Goal: Task Accomplishment & Management: Manage account settings

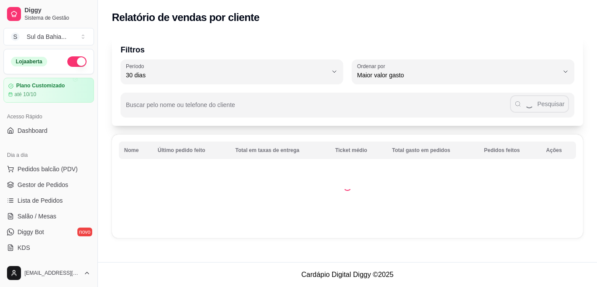
select select "30"
select select "HIGHEST_TOTAL_SPENT_WITH_ORDERS"
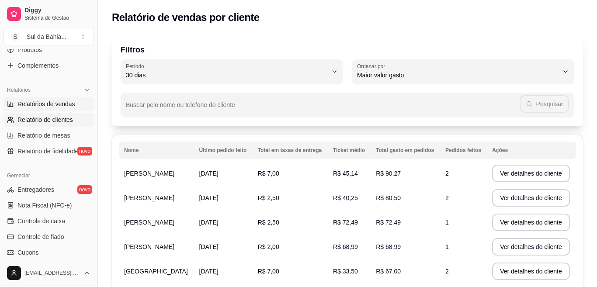
click at [66, 108] on span "Relatórios de vendas" at bounding box center [46, 104] width 58 height 9
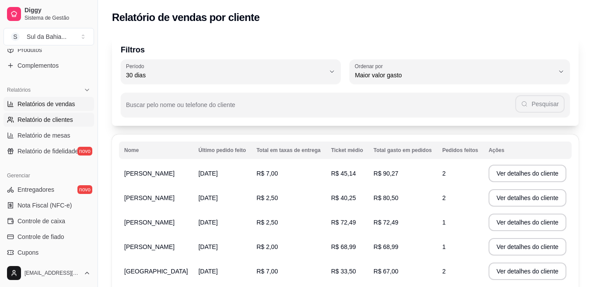
select select "ALL"
select select "0"
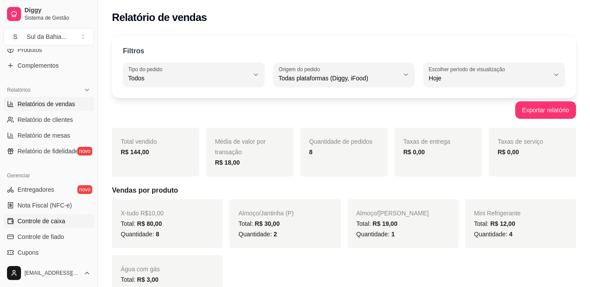
click at [48, 220] on span "Controle de caixa" at bounding box center [41, 221] width 48 height 9
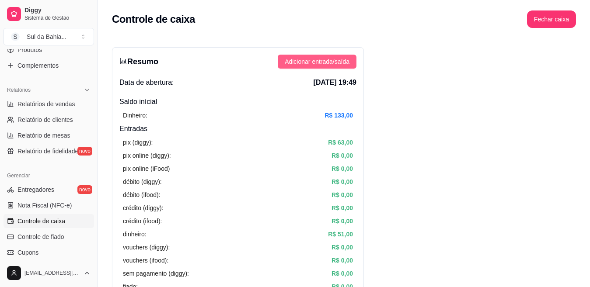
click at [315, 58] on span "Adicionar entrada/saída" at bounding box center [317, 62] width 65 height 10
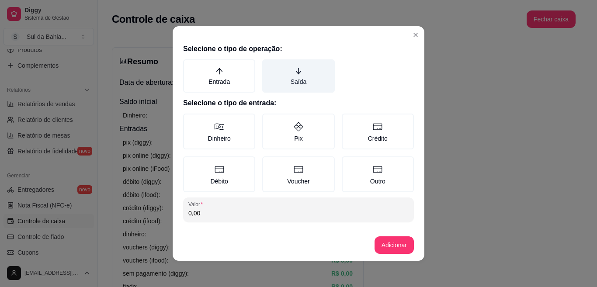
click at [300, 70] on label "Saída" at bounding box center [298, 75] width 72 height 33
click at [269, 66] on button "Saída" at bounding box center [265, 62] width 7 height 7
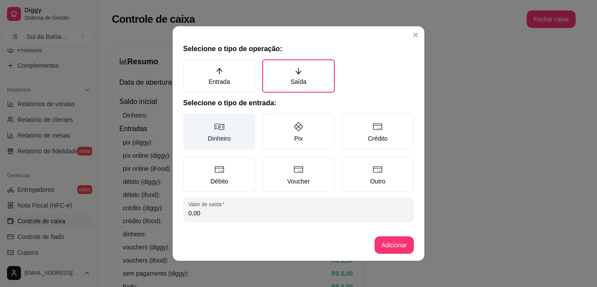
click at [213, 146] on label "Dinheiro" at bounding box center [219, 132] width 72 height 36
click at [190, 120] on button "Dinheiro" at bounding box center [186, 116] width 7 height 7
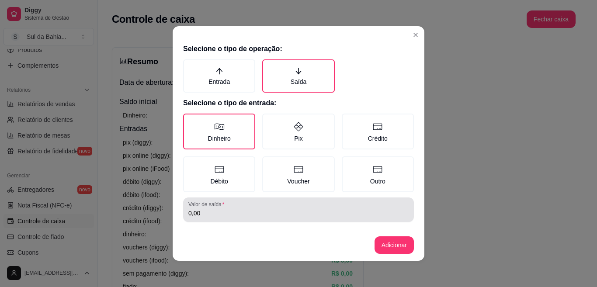
click at [233, 208] on div "0,00" at bounding box center [298, 209] width 220 height 17
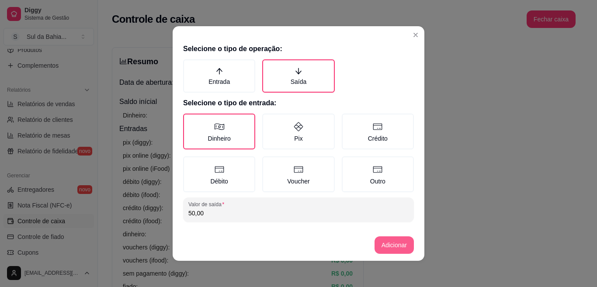
type input "50,00"
click at [395, 246] on button "Adicionar" at bounding box center [394, 245] width 38 height 17
click at [384, 246] on button "Adicionar" at bounding box center [394, 245] width 39 height 17
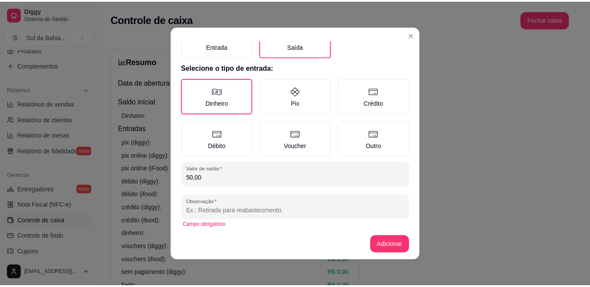
scroll to position [40, 0]
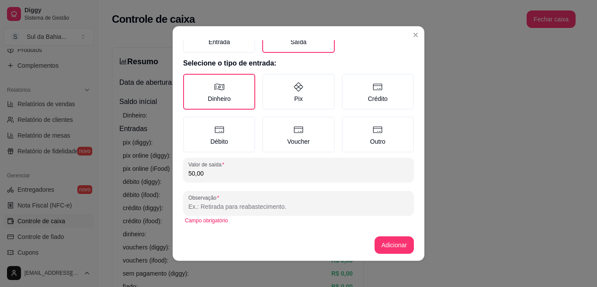
click at [373, 208] on input "Observação" at bounding box center [298, 206] width 220 height 9
type input "r"
type input "outros pagamento"
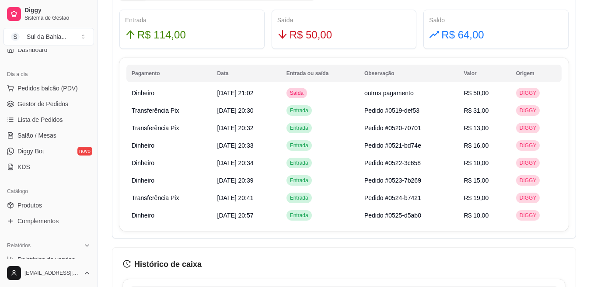
scroll to position [79, 0]
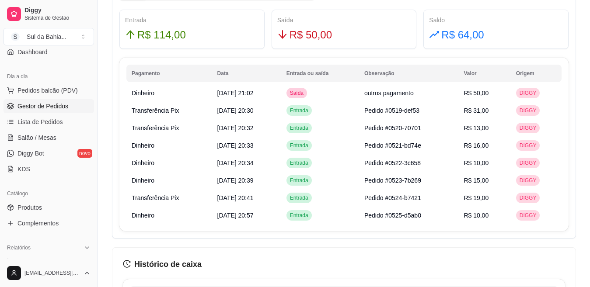
click at [49, 105] on span "Gestor de Pedidos" at bounding box center [42, 106] width 51 height 9
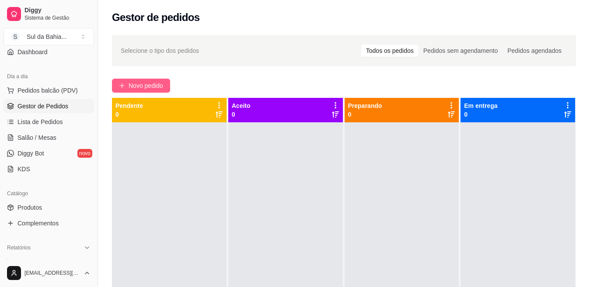
click at [121, 80] on button "Novo pedido" at bounding box center [141, 86] width 58 height 14
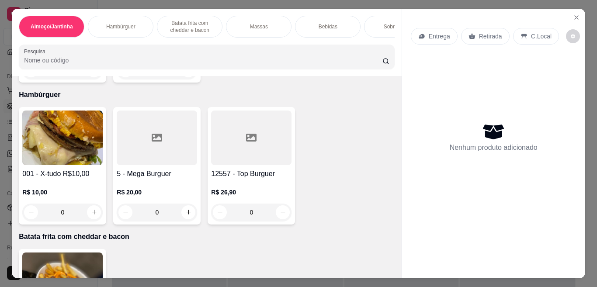
scroll to position [171, 0]
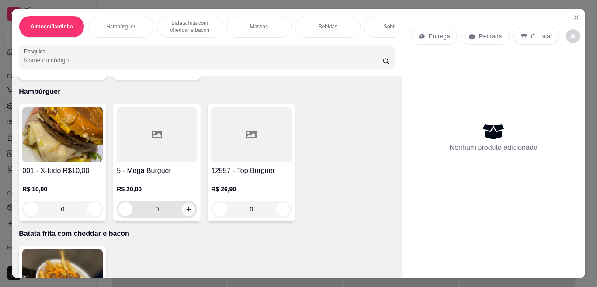
click at [187, 216] on button "increase-product-quantity" at bounding box center [189, 209] width 14 height 14
type input "1"
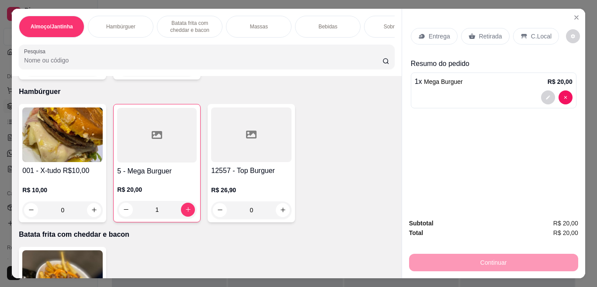
click at [531, 32] on p "C.Local" at bounding box center [541, 36] width 21 height 9
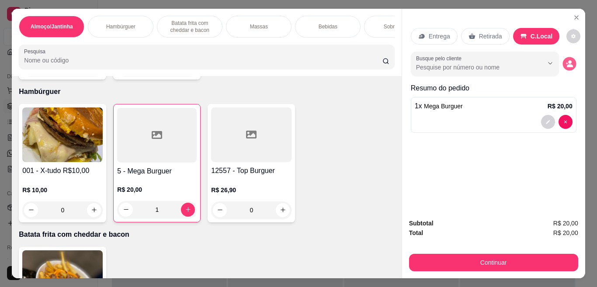
click at [563, 65] on button "decrease-product-quantity" at bounding box center [570, 64] width 14 height 14
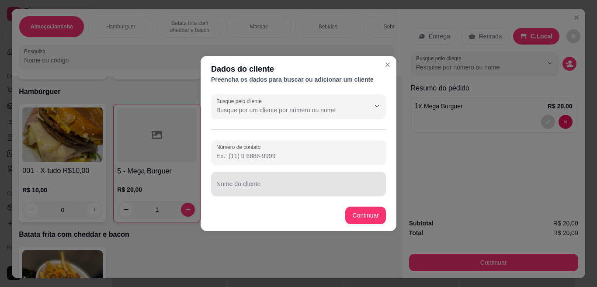
click at [296, 176] on div at bounding box center [298, 183] width 164 height 17
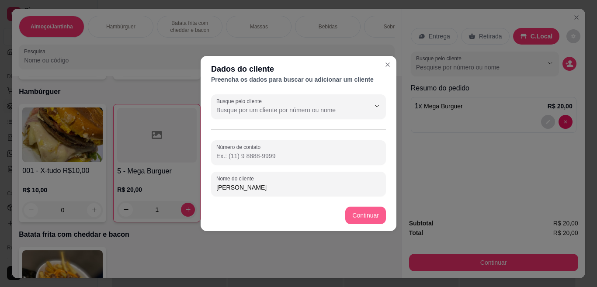
type input "marcelo"
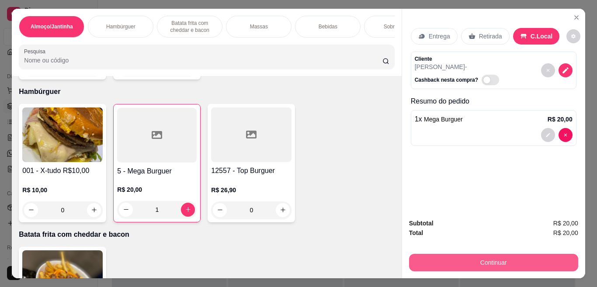
click at [467, 255] on button "Continuar" at bounding box center [493, 262] width 169 height 17
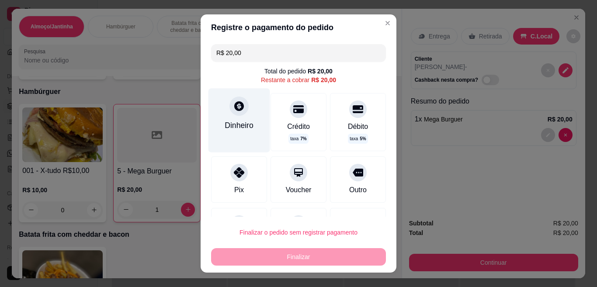
click at [220, 113] on div "Dinheiro" at bounding box center [240, 120] width 62 height 64
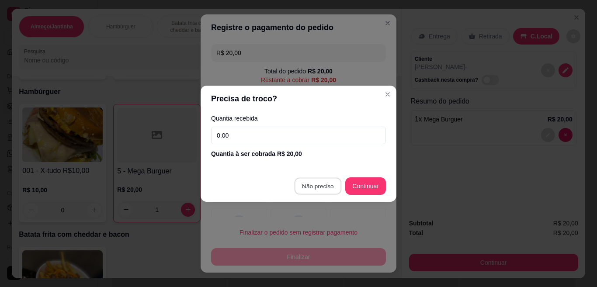
type input "R$ 0,00"
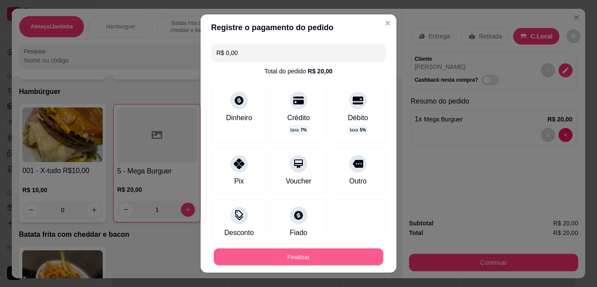
click at [304, 254] on button "Finalizar" at bounding box center [299, 257] width 170 height 17
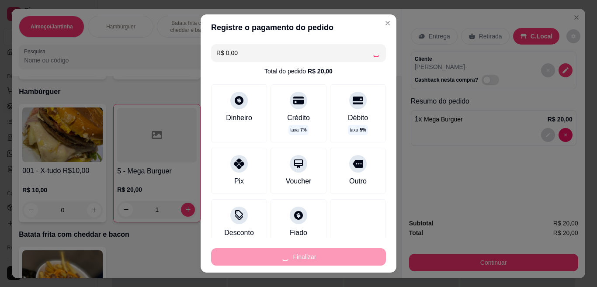
type input "0"
type input "-R$ 20,00"
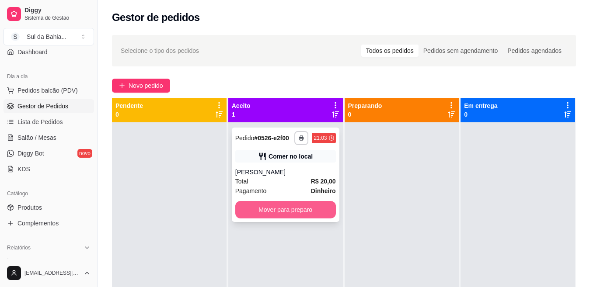
click at [304, 211] on button "Mover para preparo" at bounding box center [285, 209] width 101 height 17
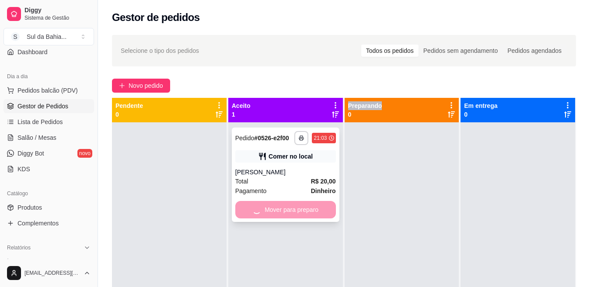
click at [304, 211] on div "Mover para preparo" at bounding box center [285, 209] width 101 height 17
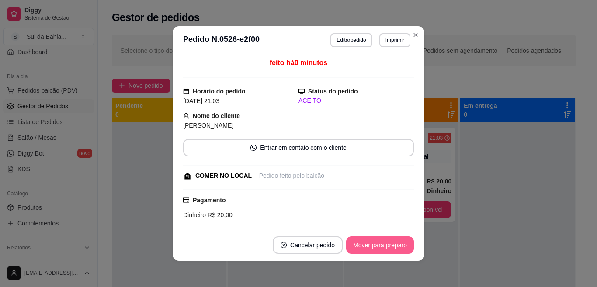
click at [359, 240] on button "Mover para preparo" at bounding box center [380, 245] width 68 height 17
click at [382, 249] on button "Mover para retirada disponível" at bounding box center [366, 245] width 94 height 17
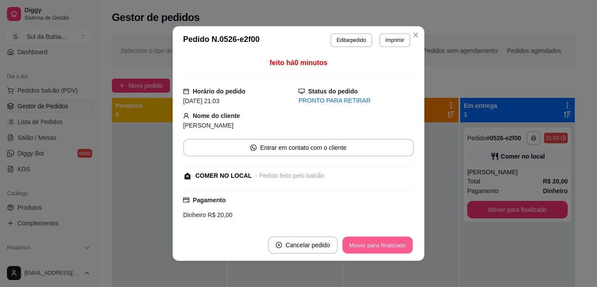
click at [382, 249] on button "Mover para finalizado" at bounding box center [378, 245] width 70 height 17
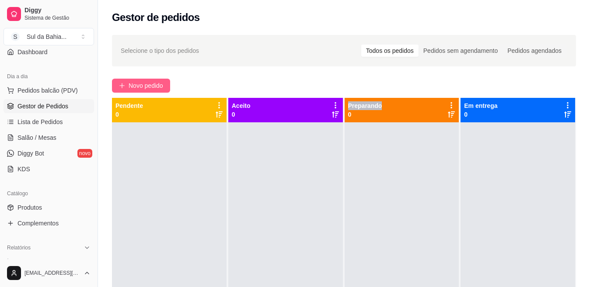
click at [146, 91] on button "Novo pedido" at bounding box center [141, 86] width 58 height 14
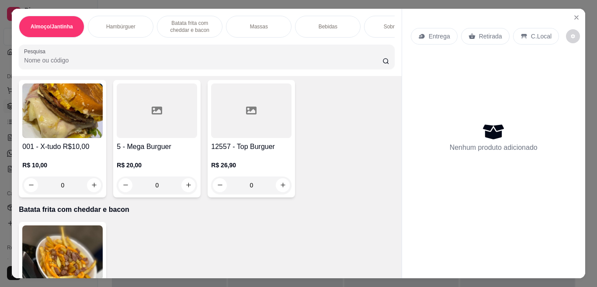
scroll to position [195, 0]
click at [91, 188] on icon "increase-product-quantity" at bounding box center [94, 184] width 7 height 7
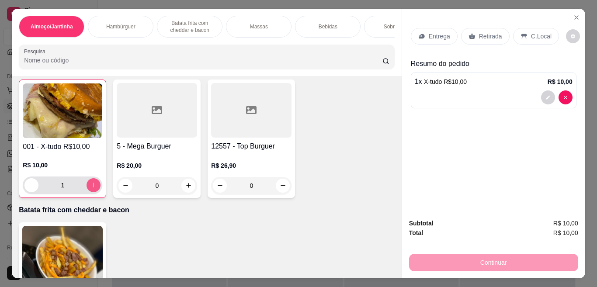
click at [90, 188] on icon "increase-product-quantity" at bounding box center [93, 185] width 7 height 7
type input "2"
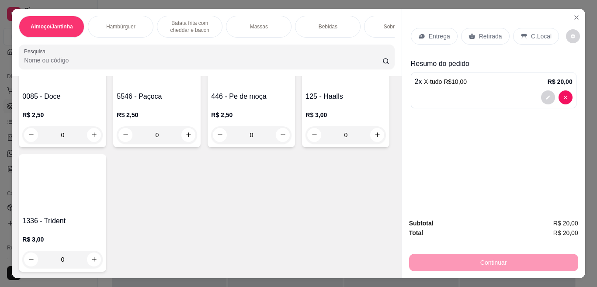
scroll to position [1050, 0]
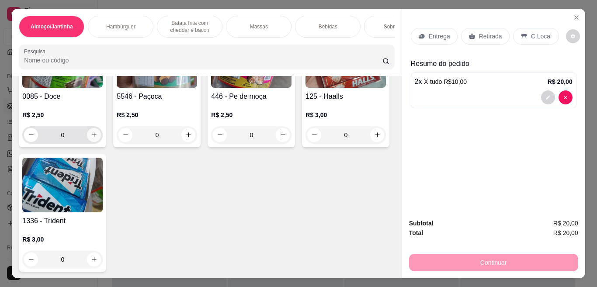
click at [91, 138] on icon "increase-product-quantity" at bounding box center [94, 135] width 7 height 7
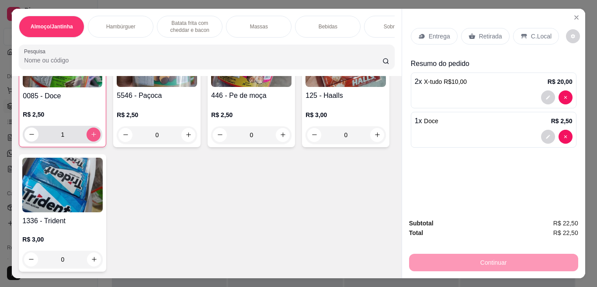
type input "1"
click at [532, 32] on p "C.Local" at bounding box center [541, 36] width 21 height 9
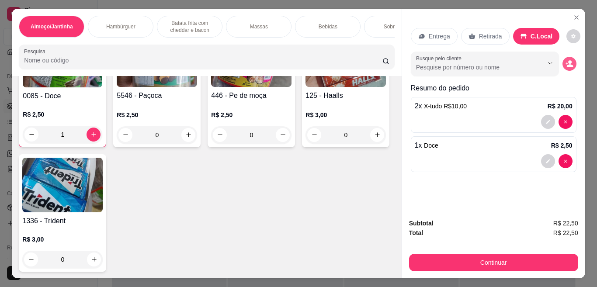
click at [564, 64] on button "decrease-product-quantity" at bounding box center [570, 64] width 14 height 14
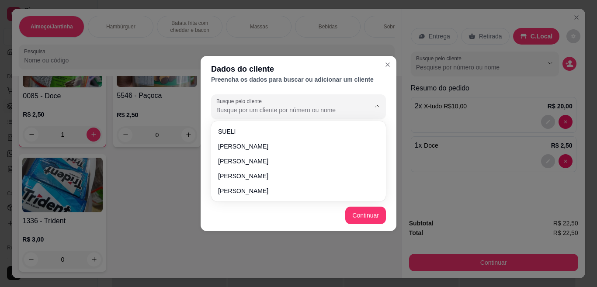
click at [312, 110] on input "Busque pelo cliente" at bounding box center [286, 110] width 140 height 9
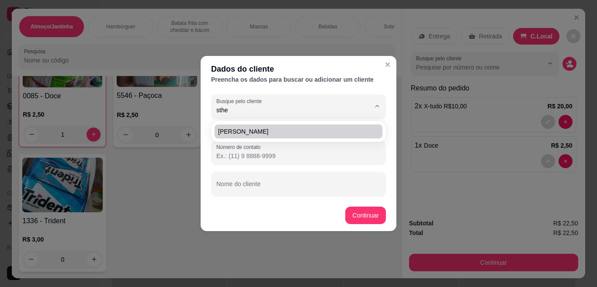
click at [310, 132] on span "Sthefani Oliveira" at bounding box center [294, 131] width 152 height 9
type input "Sthefani Oliveira"
type input "(31) 9 9868-5452"
type input "Sthefani Oliveira"
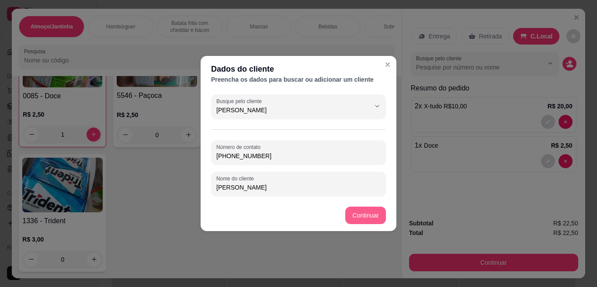
type input "Sthefani Oliveira"
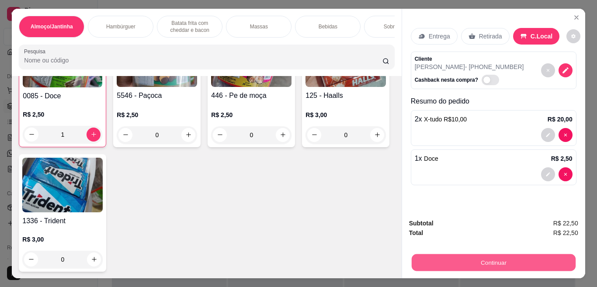
click at [489, 260] on button "Continuar" at bounding box center [493, 262] width 164 height 17
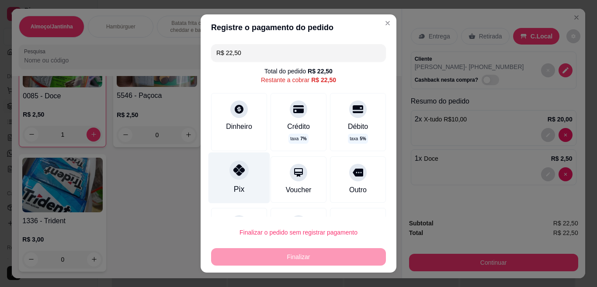
click at [251, 178] on div "Pix" at bounding box center [240, 178] width 62 height 51
type input "R$ 0,00"
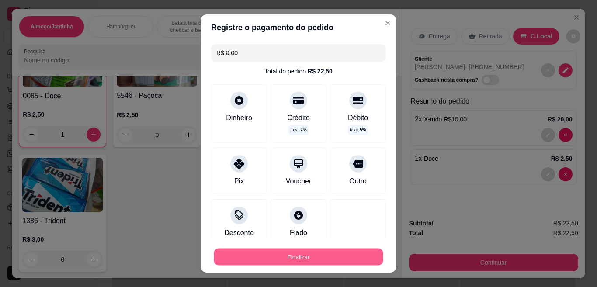
click at [338, 259] on button "Finalizar" at bounding box center [299, 257] width 170 height 17
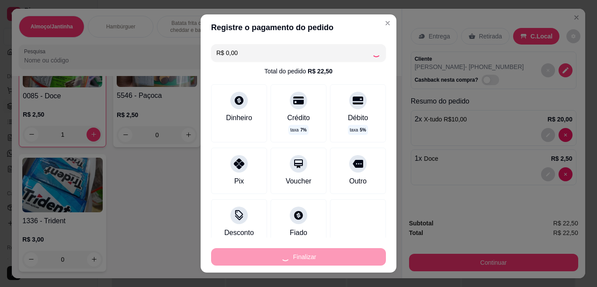
type input "0"
type input "-R$ 22,50"
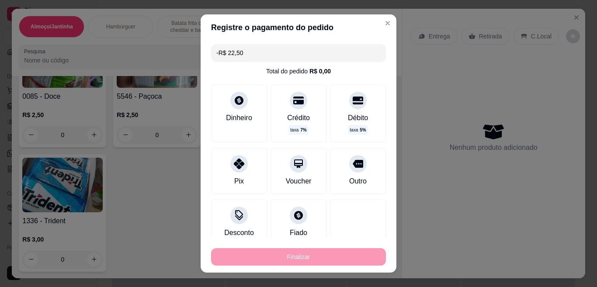
scroll to position [1049, 0]
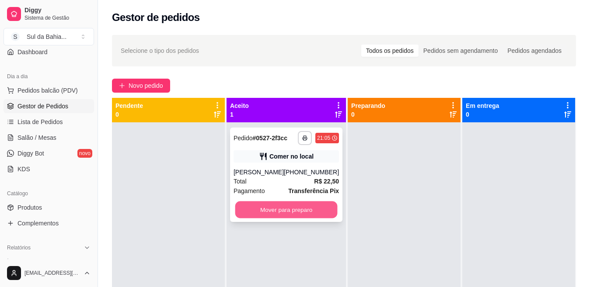
click at [303, 204] on button "Mover para preparo" at bounding box center [286, 210] width 102 height 17
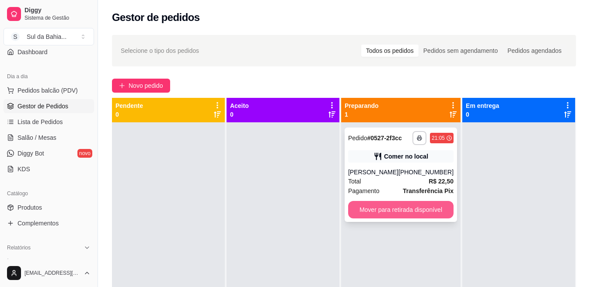
click at [379, 206] on button "Mover para retirada disponível" at bounding box center [400, 209] width 105 height 17
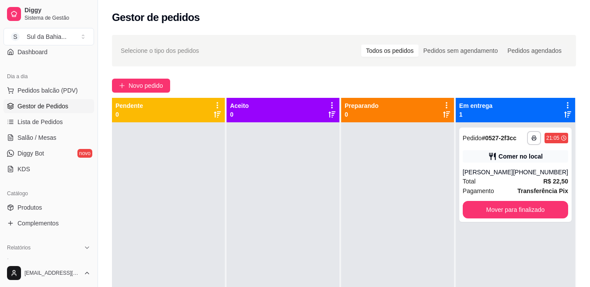
click at [379, 206] on div at bounding box center [397, 265] width 113 height 287
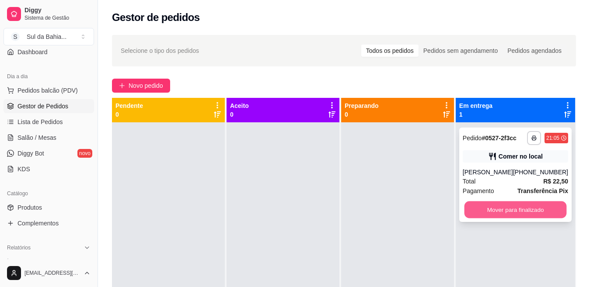
click at [503, 215] on button "Mover para finalizado" at bounding box center [515, 210] width 102 height 17
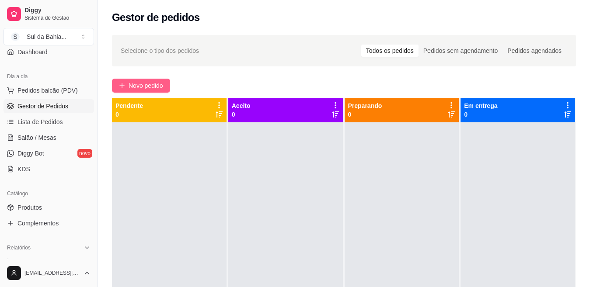
click at [143, 82] on span "Novo pedido" at bounding box center [146, 86] width 35 height 10
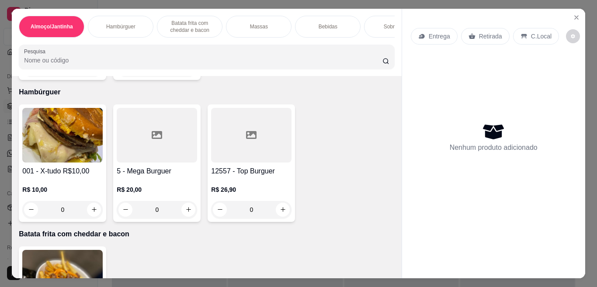
scroll to position [171, 0]
click at [94, 215] on button "increase-product-quantity" at bounding box center [94, 209] width 14 height 14
type input "1"
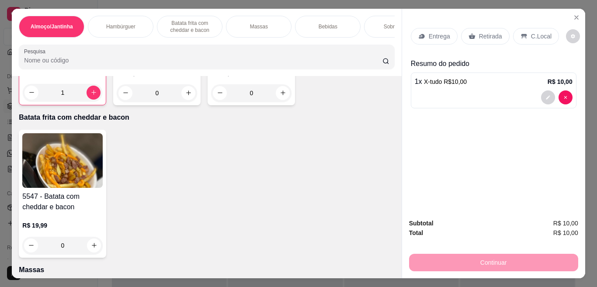
scroll to position [293, 0]
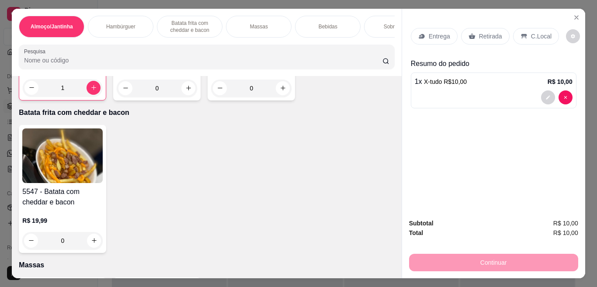
click at [442, 32] on p "Entrega" at bounding box center [439, 36] width 21 height 9
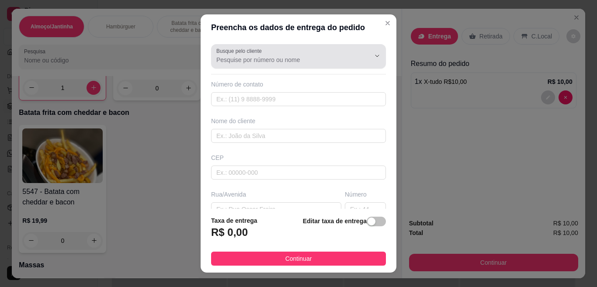
click at [315, 63] on input "Busque pelo cliente" at bounding box center [286, 60] width 140 height 9
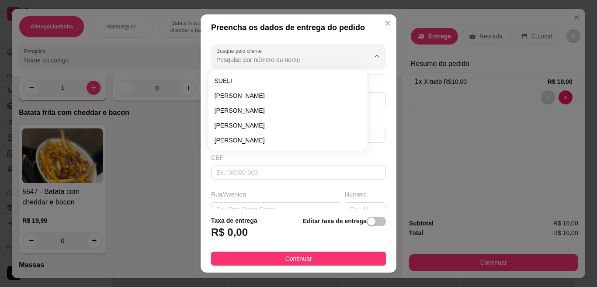
click at [315, 63] on input "Busque pelo cliente" at bounding box center [286, 60] width 140 height 9
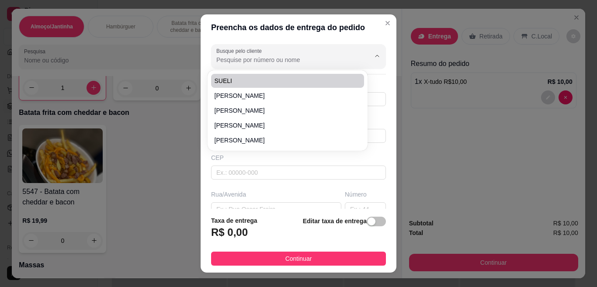
click at [376, 118] on div "Busque pelo cliente Número de contato Nome do cliente CEP Rua/Avenida Número Ba…" at bounding box center [299, 125] width 196 height 168
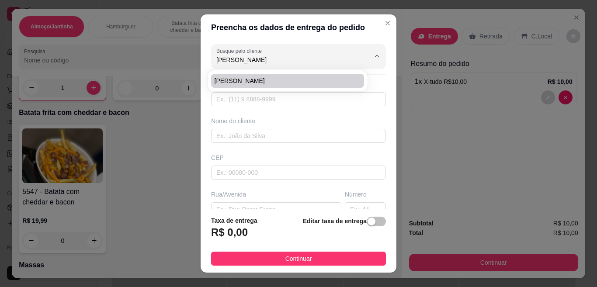
click at [331, 86] on li "David Junio Alves de Aguiar" at bounding box center [287, 81] width 153 height 14
type input "David Junio Alves de Aguiar"
type input "31991927013"
type input "David Junio Alves de Aguiar"
type input "31578680"
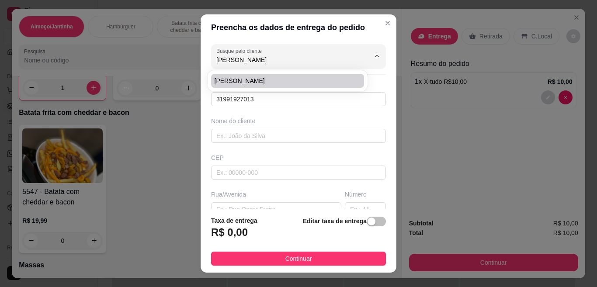
type input "Rua Radialista César dos Santos"
type input "230"
type input "Céu Azul"
type input "Belo Horizonte"
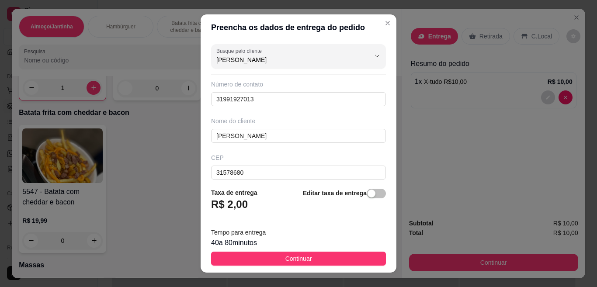
type input "David Junio Alves de Aguiar"
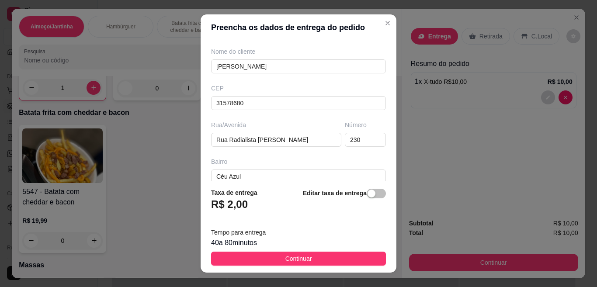
scroll to position [70, 0]
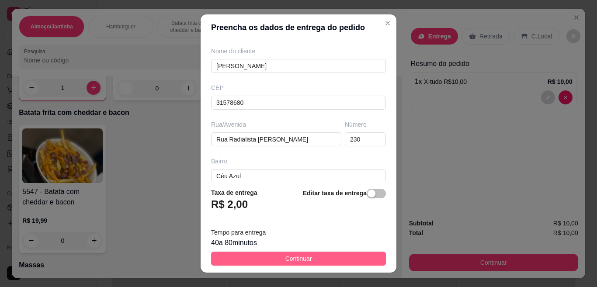
click at [285, 261] on span "Continuar" at bounding box center [298, 259] width 27 height 10
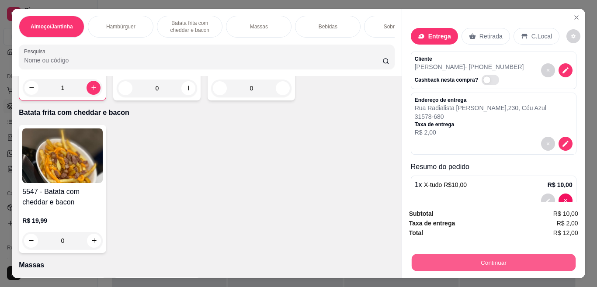
click at [479, 262] on button "Continuar" at bounding box center [493, 262] width 164 height 17
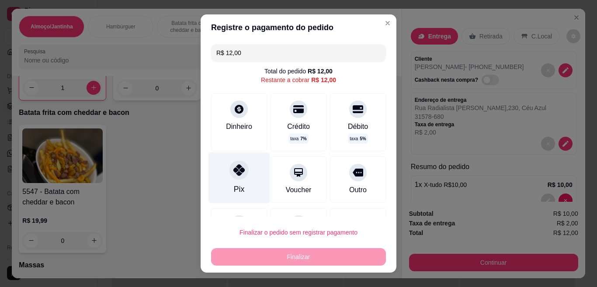
click at [230, 181] on div "Pix" at bounding box center [240, 178] width 62 height 51
type input "R$ 0,00"
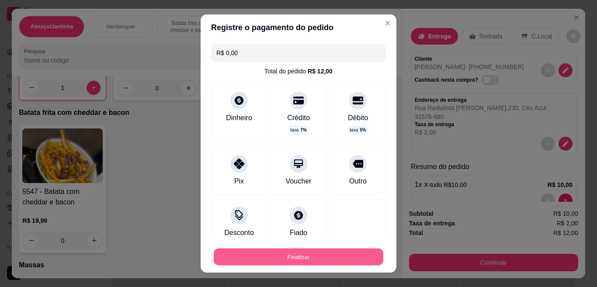
click at [305, 260] on button "Finalizar" at bounding box center [299, 257] width 170 height 17
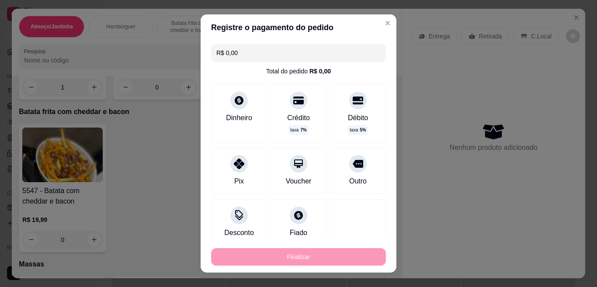
type input "0"
type input "-R$ 12,00"
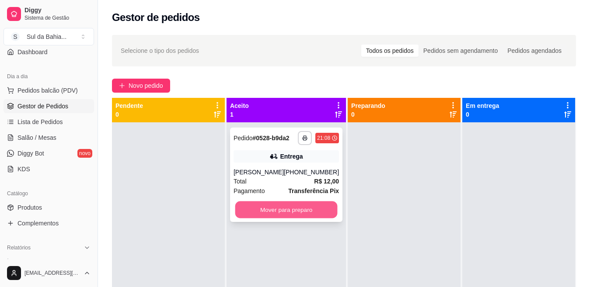
click at [291, 213] on button "Mover para preparo" at bounding box center [286, 210] width 102 height 17
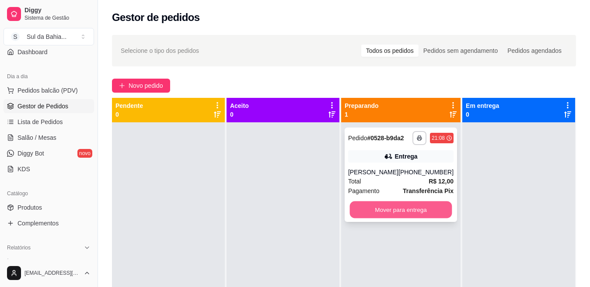
click at [365, 216] on button "Mover para entrega" at bounding box center [400, 210] width 102 height 17
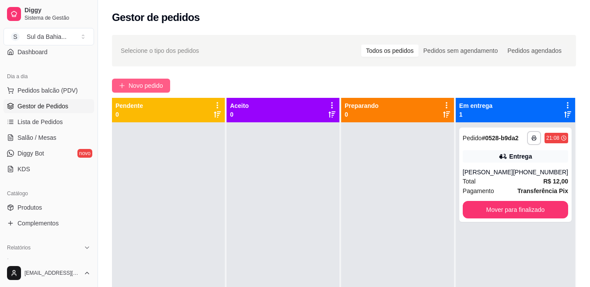
click at [159, 88] on span "Novo pedido" at bounding box center [146, 86] width 35 height 10
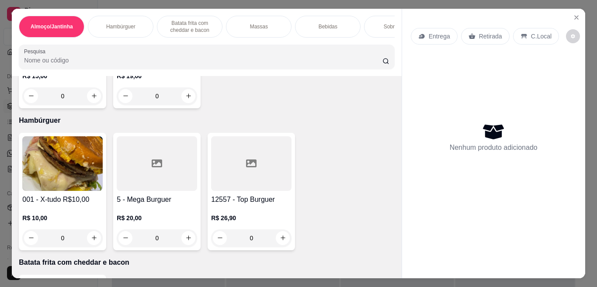
scroll to position [146, 0]
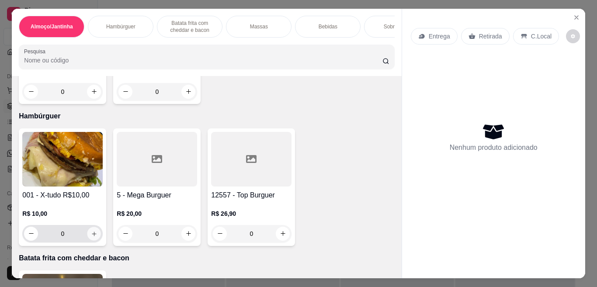
click at [94, 237] on button "increase-product-quantity" at bounding box center [94, 234] width 14 height 14
type input "1"
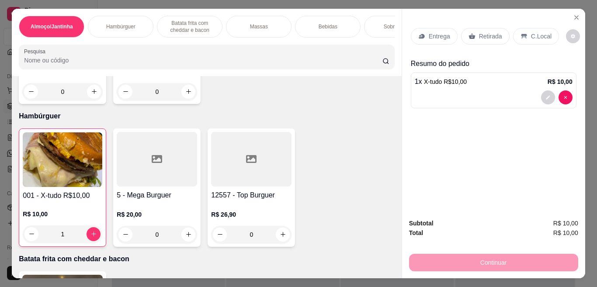
click at [525, 33] on div "C.Local" at bounding box center [536, 36] width 46 height 17
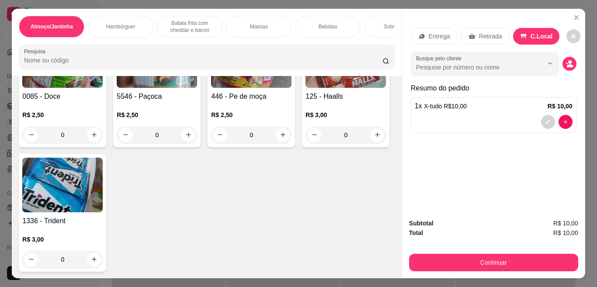
scroll to position [1050, 0]
click at [91, 138] on icon "increase-product-quantity" at bounding box center [94, 135] width 7 height 7
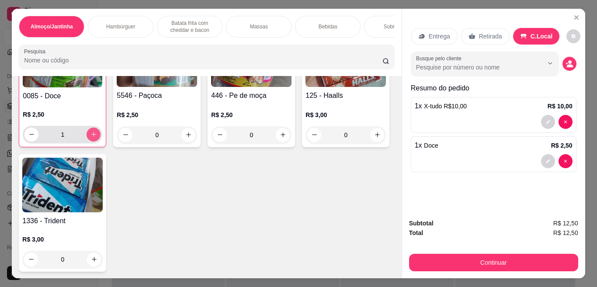
scroll to position [1051, 0]
click at [90, 138] on icon "increase-product-quantity" at bounding box center [93, 134] width 7 height 7
type input "2"
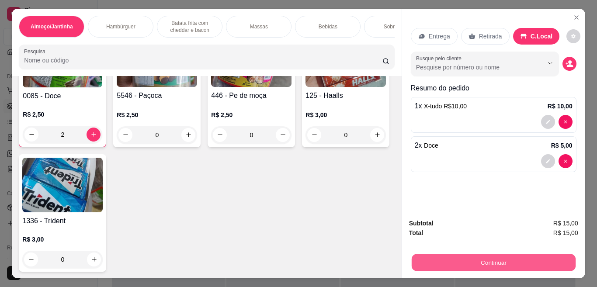
click at [421, 257] on button "Continuar" at bounding box center [493, 262] width 164 height 17
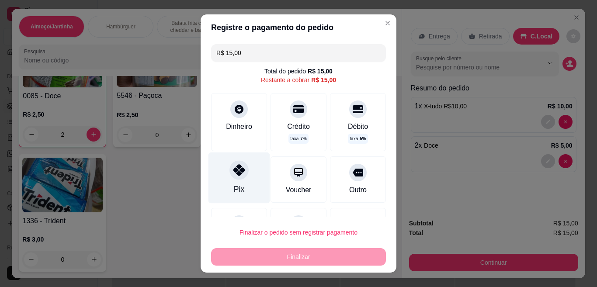
click at [234, 188] on div "Pix" at bounding box center [239, 189] width 10 height 11
type input "R$ 0,00"
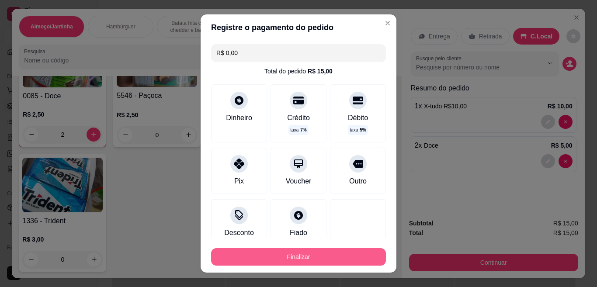
click at [309, 262] on button "Finalizar" at bounding box center [298, 256] width 175 height 17
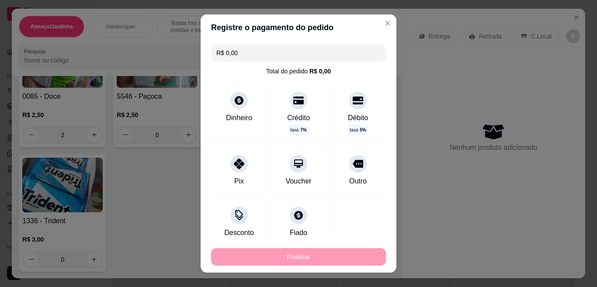
type input "0"
type input "-R$ 15,00"
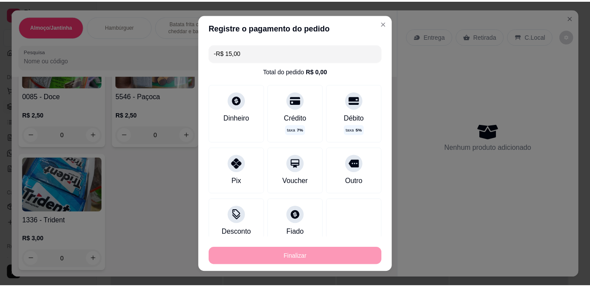
scroll to position [1049, 0]
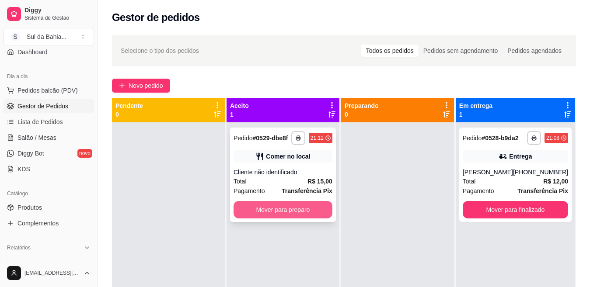
click at [315, 207] on button "Mover para preparo" at bounding box center [282, 209] width 99 height 17
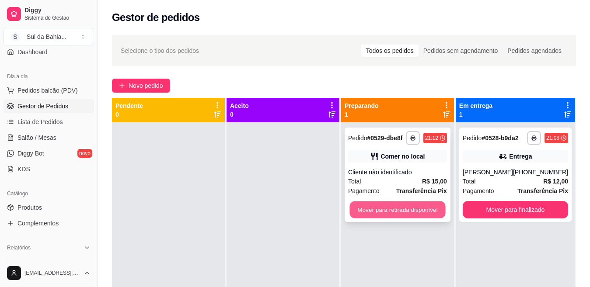
click at [368, 212] on button "Mover para retirada disponível" at bounding box center [397, 210] width 96 height 17
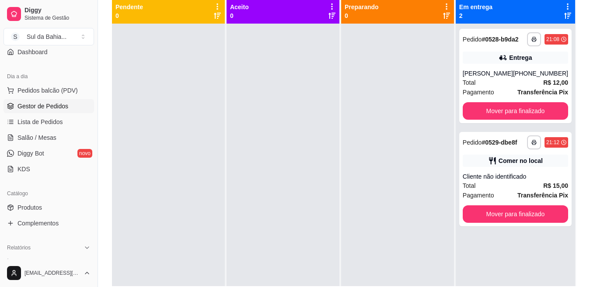
scroll to position [108, 0]
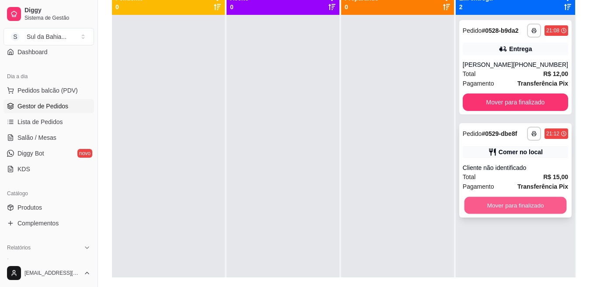
click at [516, 209] on button "Mover para finalizado" at bounding box center [515, 205] width 102 height 17
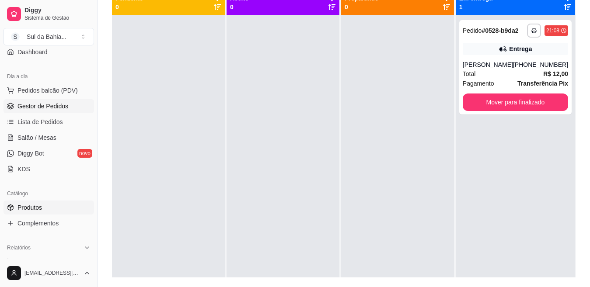
click at [59, 214] on link "Produtos" at bounding box center [48, 208] width 90 height 14
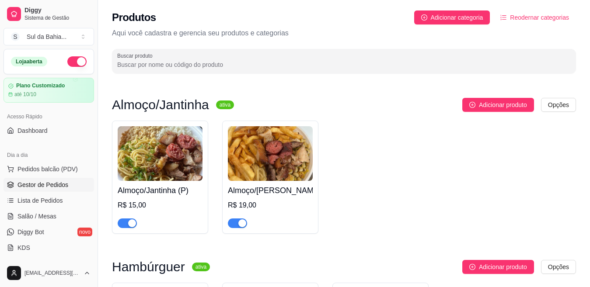
click at [67, 182] on link "Gestor de Pedidos" at bounding box center [48, 185] width 90 height 14
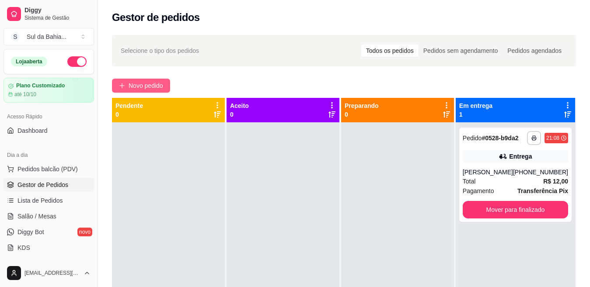
click at [139, 84] on span "Novo pedido" at bounding box center [146, 86] width 35 height 10
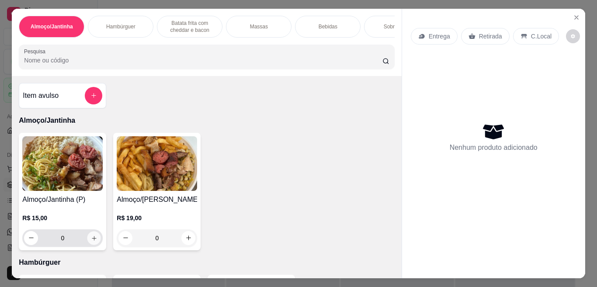
click at [91, 241] on icon "increase-product-quantity" at bounding box center [94, 238] width 7 height 7
type input "1"
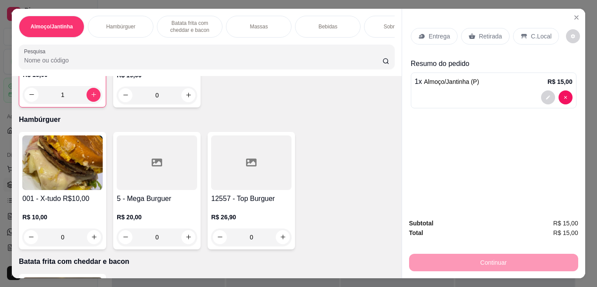
scroll to position [146, 0]
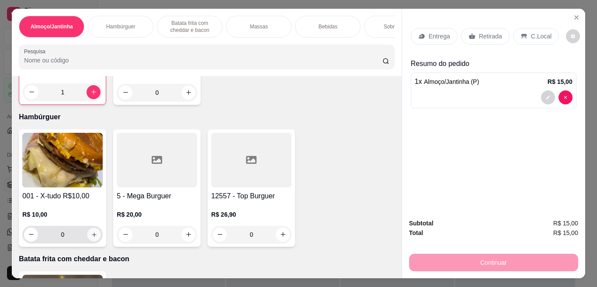
click at [94, 237] on button "increase-product-quantity" at bounding box center [94, 235] width 14 height 14
type input "1"
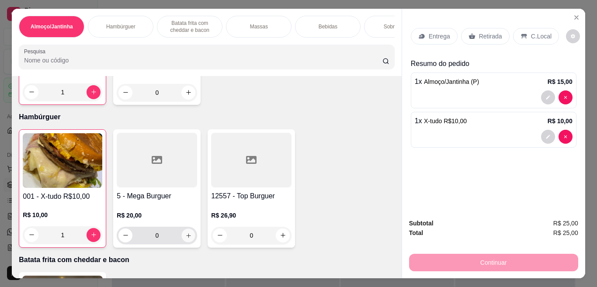
click at [189, 242] on button "increase-product-quantity" at bounding box center [189, 236] width 14 height 14
type input "1"
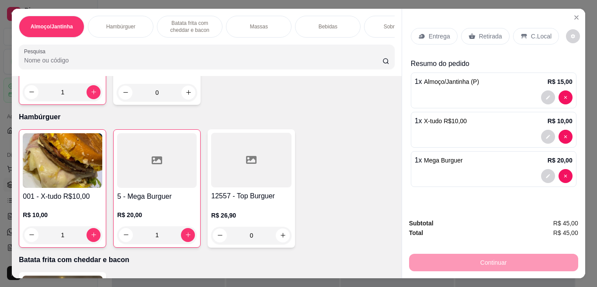
click at [436, 32] on p "Entrega" at bounding box center [439, 36] width 21 height 9
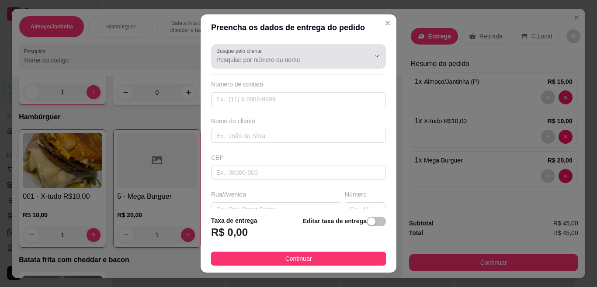
click at [304, 65] on div "Busque pelo cliente" at bounding box center [298, 56] width 175 height 24
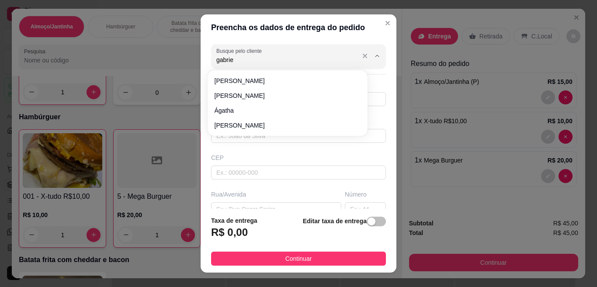
type input "gabriel"
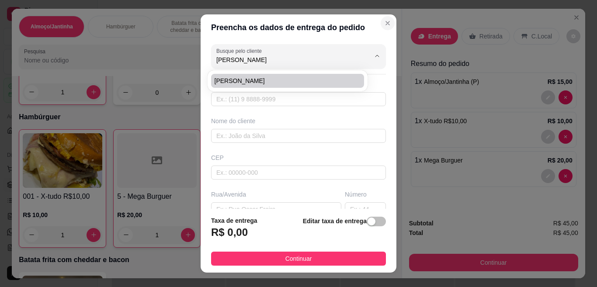
click at [384, 24] on icon "Close" at bounding box center [387, 23] width 7 height 7
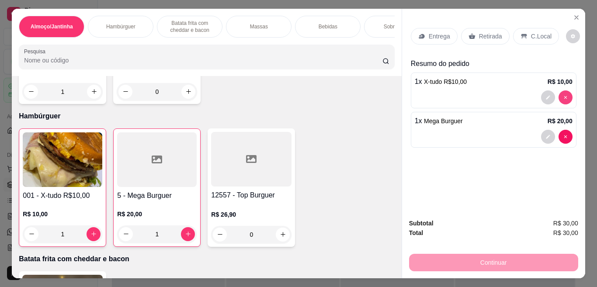
type input "0"
click at [440, 36] on p "Entrega" at bounding box center [439, 36] width 21 height 9
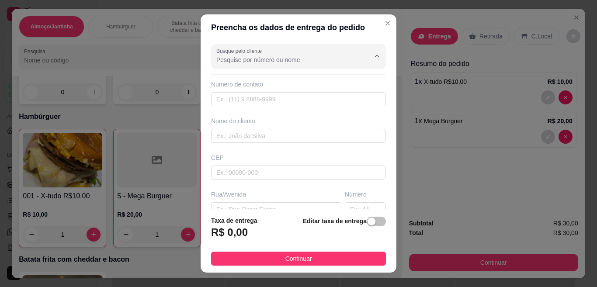
click at [322, 62] on input "Busque pelo cliente" at bounding box center [286, 60] width 140 height 9
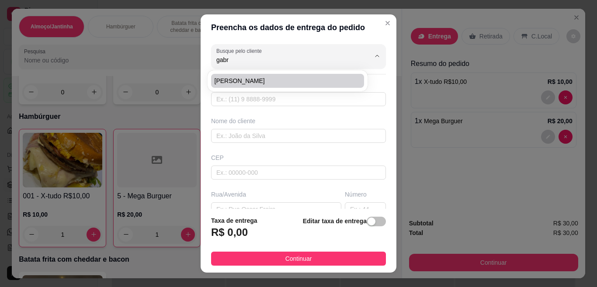
click at [302, 76] on li "[PERSON_NAME]" at bounding box center [287, 81] width 153 height 14
type input "[PERSON_NAME]"
type input "31998966098"
type input "[PERSON_NAME]"
type input "31578420"
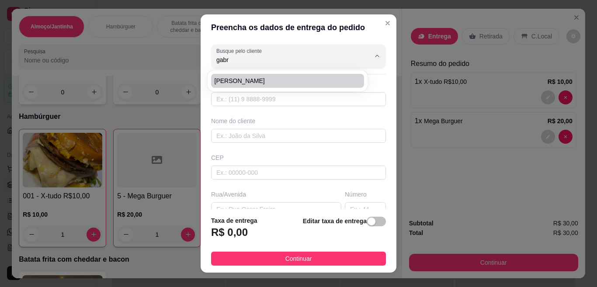
type input "Rua Radialista Moreira sobrinho"
type input "165"
type input "Céu Azul"
type input "Belo Horizonte"
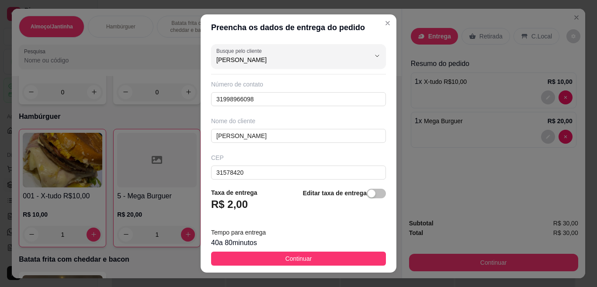
type input "[PERSON_NAME]"
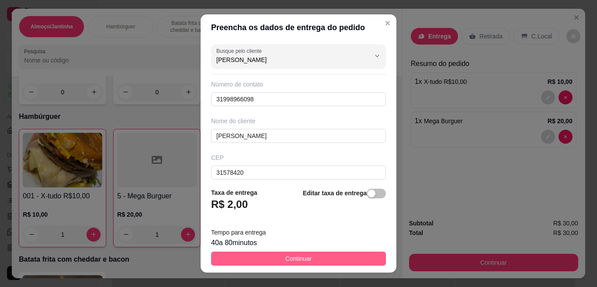
click at [357, 254] on button "Continuar" at bounding box center [298, 259] width 175 height 14
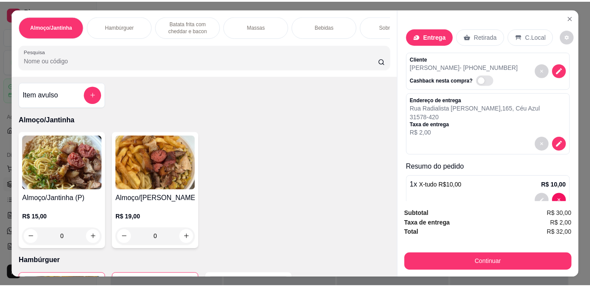
scroll to position [0, 0]
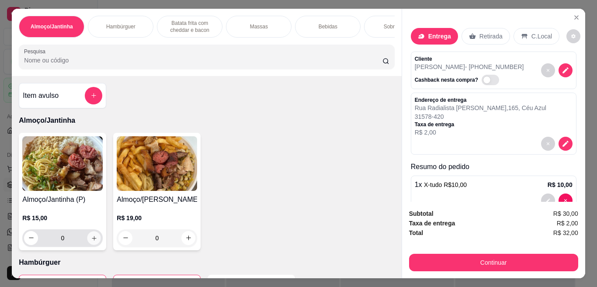
click at [96, 241] on button "increase-product-quantity" at bounding box center [94, 238] width 14 height 14
type input "1"
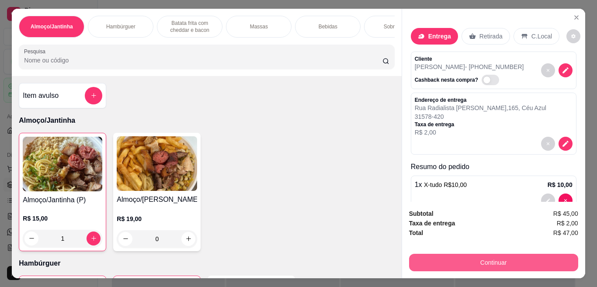
click at [493, 256] on button "Continuar" at bounding box center [493, 262] width 169 height 17
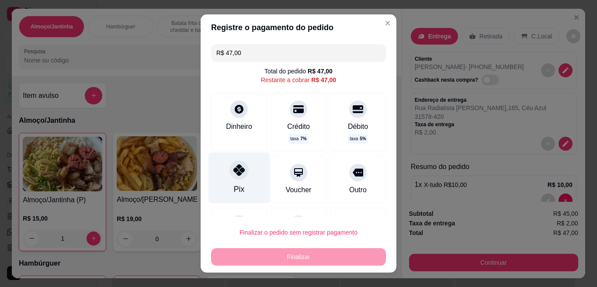
click at [241, 176] on div "Pix" at bounding box center [240, 178] width 62 height 51
type input "R$ 0,00"
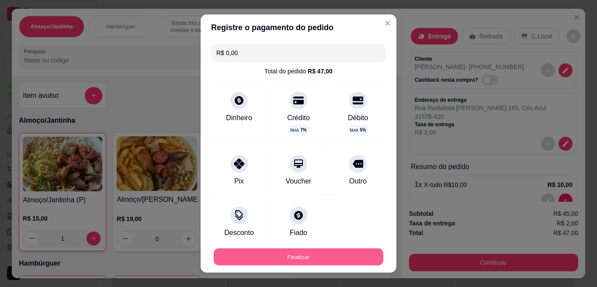
click at [284, 258] on button "Finalizar" at bounding box center [299, 257] width 170 height 17
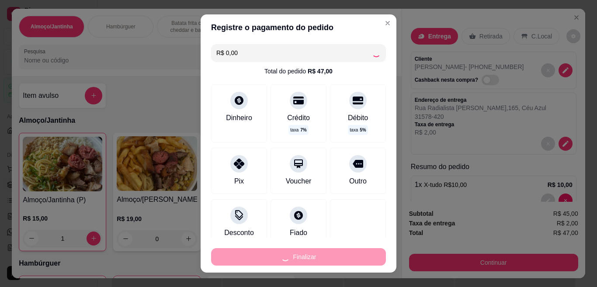
type input "0"
type input "-R$ 47,00"
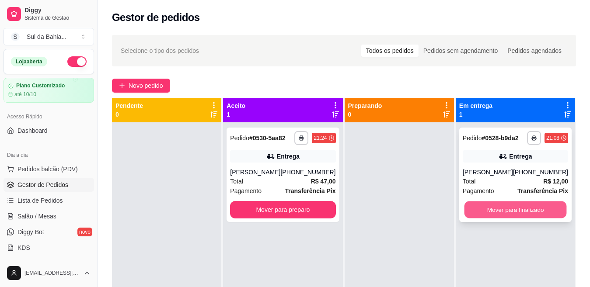
click at [527, 217] on button "Mover para finalizado" at bounding box center [515, 210] width 102 height 17
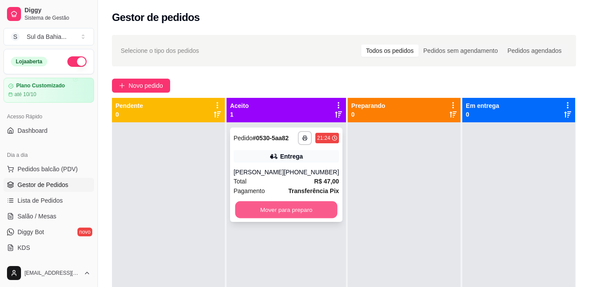
click at [308, 207] on button "Mover para preparo" at bounding box center [286, 210] width 102 height 17
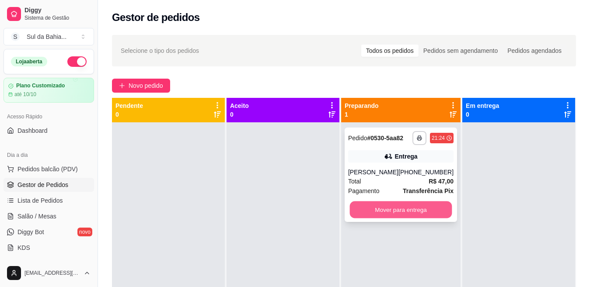
click at [407, 210] on button "Mover para entrega" at bounding box center [400, 210] width 102 height 17
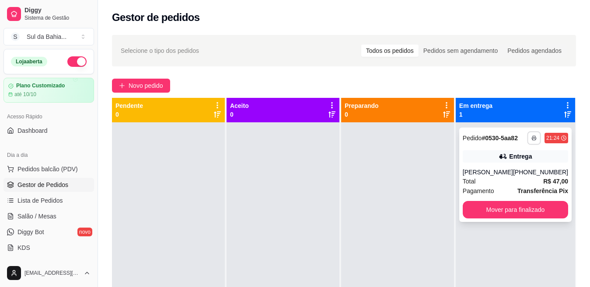
click at [531, 140] on icon "button" at bounding box center [533, 138] width 5 height 5
click at [520, 171] on button "Impressora" at bounding box center [503, 169] width 63 height 14
click at [520, 171] on div "(31) 99896-6098" at bounding box center [540, 172] width 55 height 9
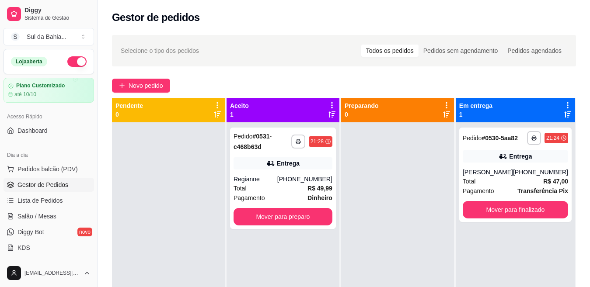
click at [70, 62] on button "button" at bounding box center [76, 61] width 19 height 10
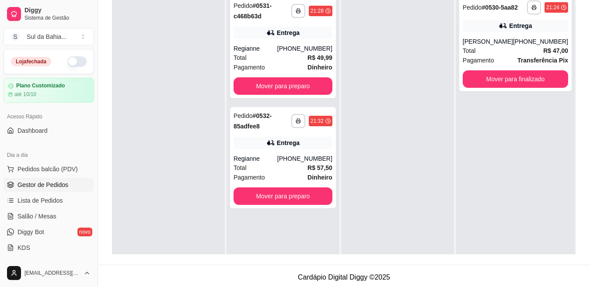
scroll to position [133, 0]
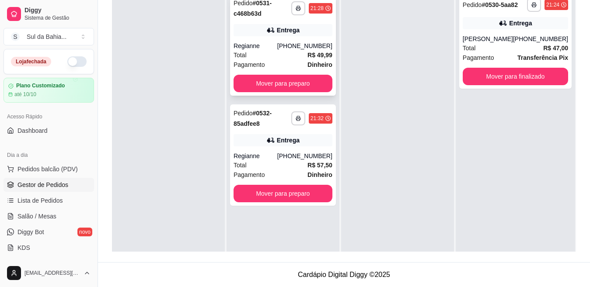
click at [314, 52] on strong "R$ 49,99" at bounding box center [319, 55] width 25 height 7
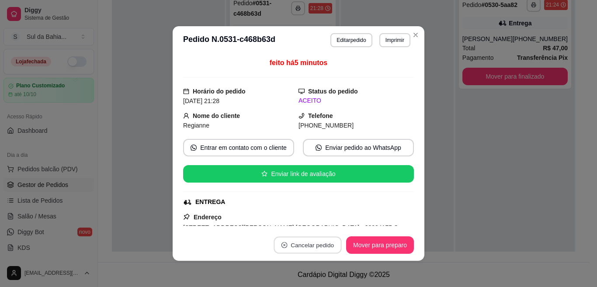
click at [323, 248] on button "Cancelar pedido" at bounding box center [308, 245] width 68 height 17
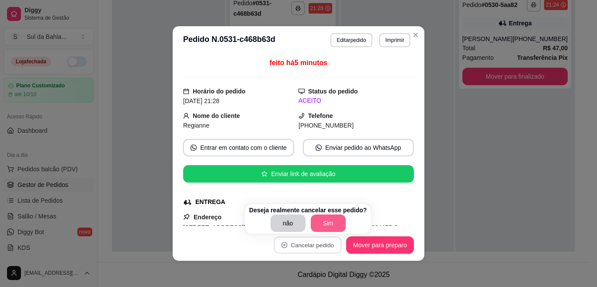
click at [331, 228] on button "Sim" at bounding box center [328, 223] width 35 height 17
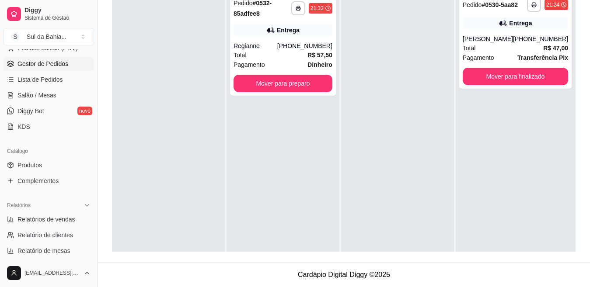
scroll to position [131, 0]
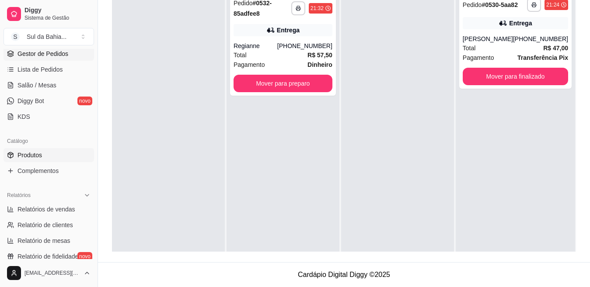
click at [56, 153] on link "Produtos" at bounding box center [48, 155] width 90 height 14
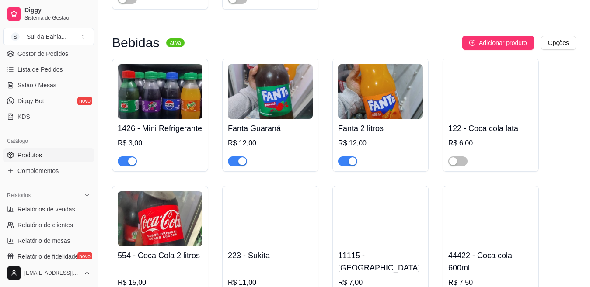
scroll to position [1221, 0]
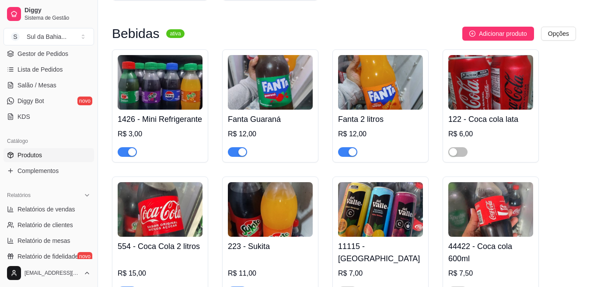
click at [346, 157] on span "button" at bounding box center [347, 152] width 19 height 10
click at [230, 157] on span "button" at bounding box center [237, 152] width 19 height 10
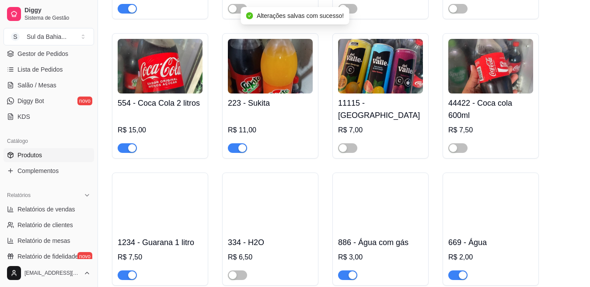
scroll to position [1364, 0]
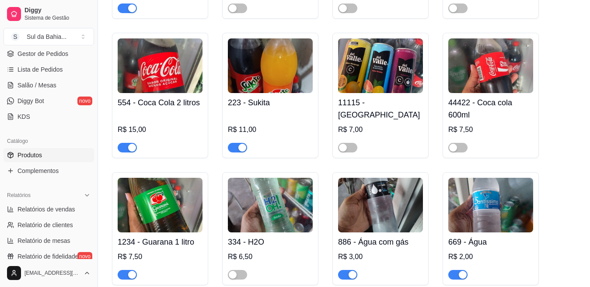
click at [125, 153] on span "button" at bounding box center [127, 148] width 19 height 10
click at [56, 52] on span "Gestor de Pedidos" at bounding box center [42, 53] width 51 height 9
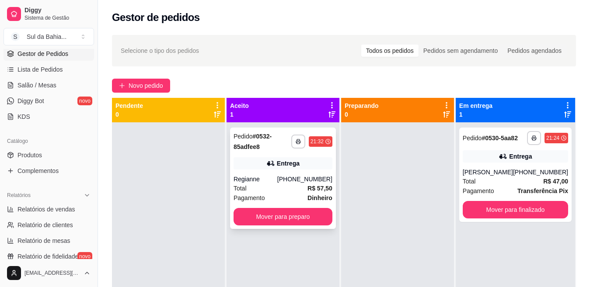
click at [260, 150] on div "Pedido # 0532-85adfee8" at bounding box center [262, 141] width 58 height 21
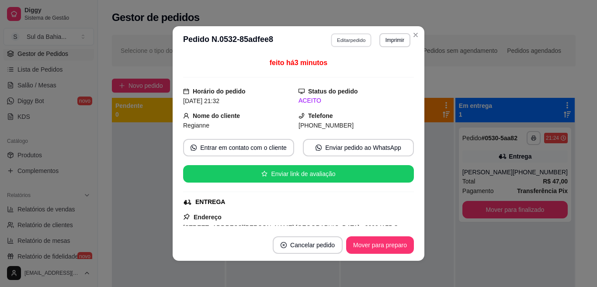
click at [357, 41] on button "Editar pedido" at bounding box center [351, 40] width 41 height 14
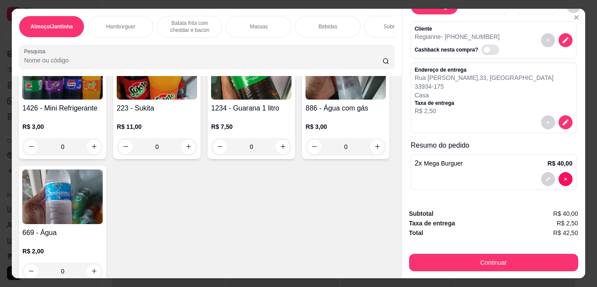
scroll to position [684, 0]
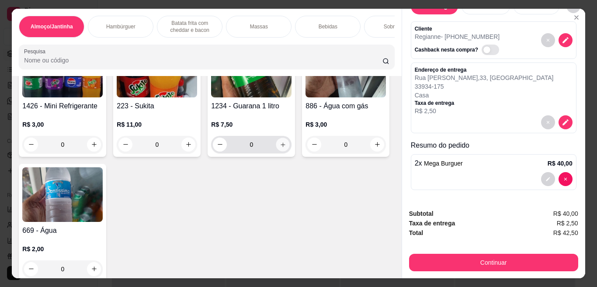
click at [280, 151] on button "increase-product-quantity" at bounding box center [283, 145] width 14 height 14
type input "1"
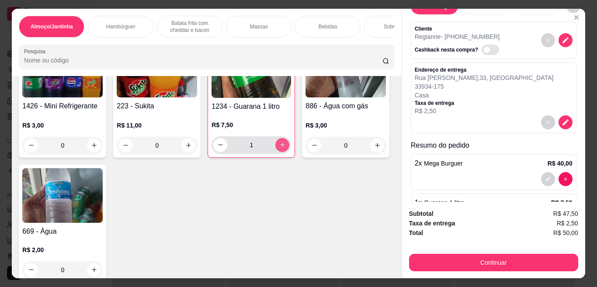
scroll to position [70, 0]
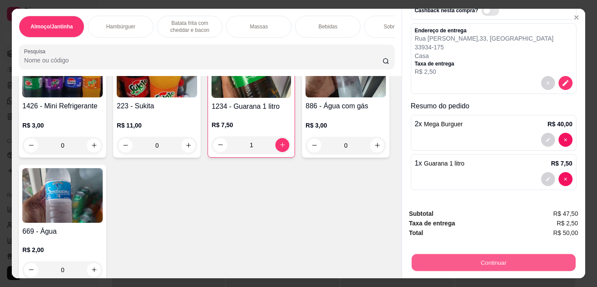
click at [513, 265] on button "Continuar" at bounding box center [493, 262] width 164 height 17
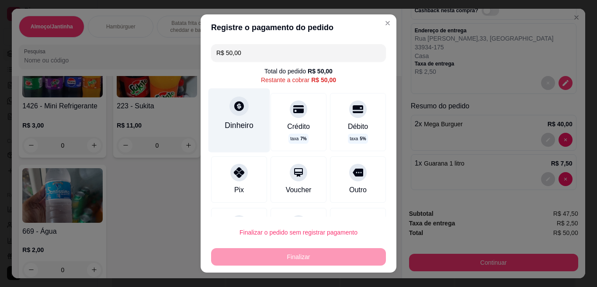
click at [226, 129] on div "Dinheiro" at bounding box center [239, 125] width 29 height 11
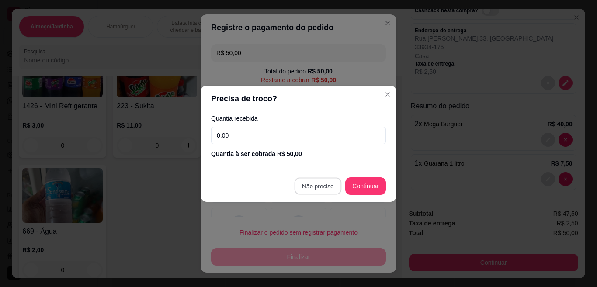
type input "R$ 0,00"
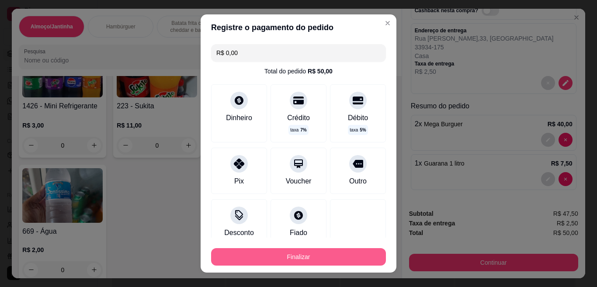
click at [352, 255] on button "Finalizar" at bounding box center [298, 256] width 175 height 17
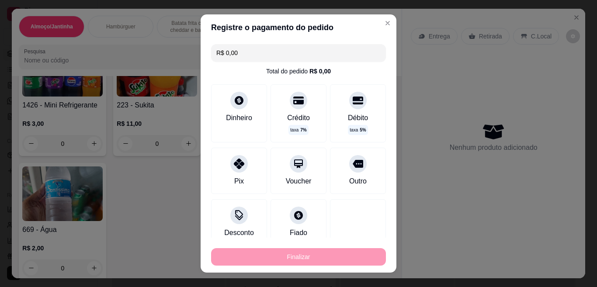
type input "0"
type input "-R$ 50,00"
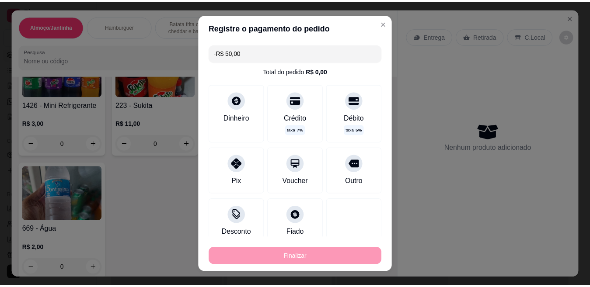
scroll to position [683, 0]
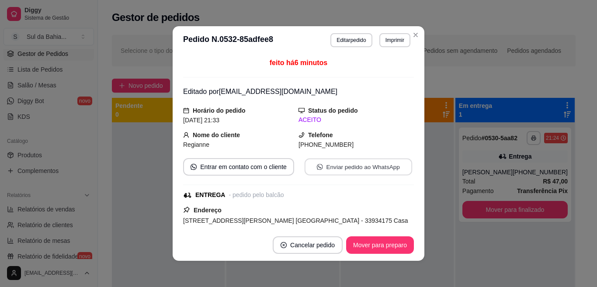
click at [328, 170] on button "Enviar pedido ao WhatsApp" at bounding box center [359, 167] width 108 height 17
click at [395, 249] on button "Mover para preparo" at bounding box center [380, 245] width 66 height 17
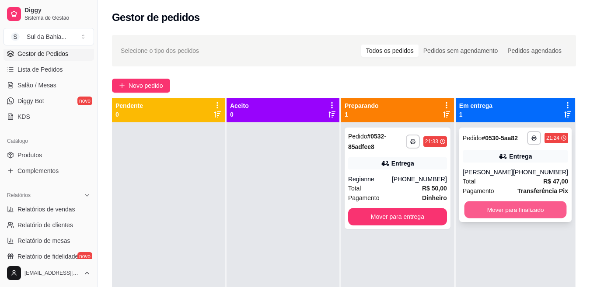
click at [528, 211] on button "Mover para finalizado" at bounding box center [515, 210] width 102 height 17
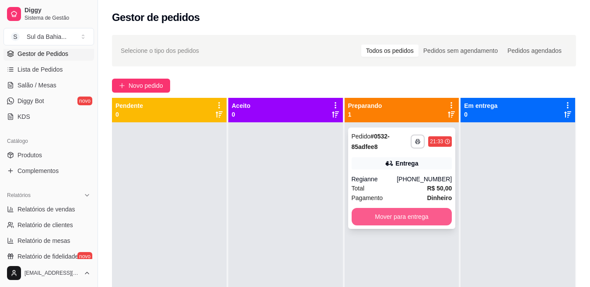
click at [390, 216] on button "Mover para entrega" at bounding box center [402, 216] width 101 height 17
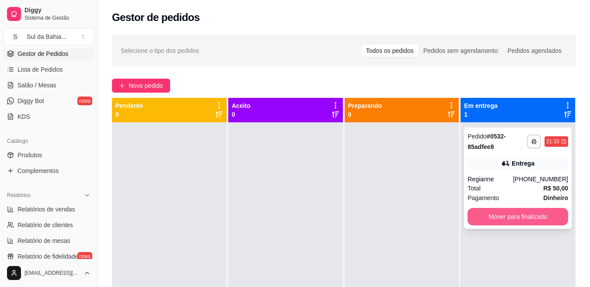
click at [494, 223] on button "Mover para finalizado" at bounding box center [517, 216] width 101 height 17
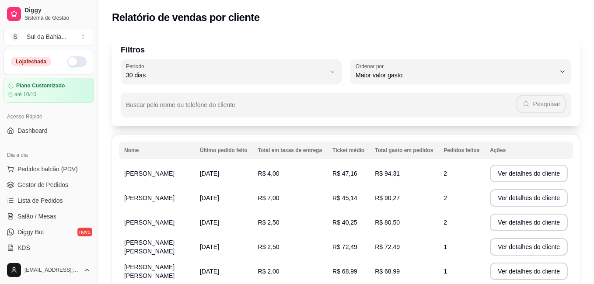
select select "30"
select select "HIGHEST_TOTAL_SPENT_WITH_ORDERS"
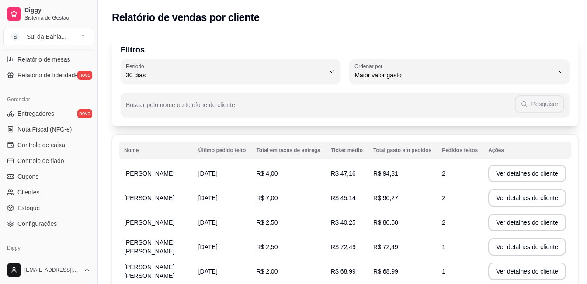
scroll to position [315, 0]
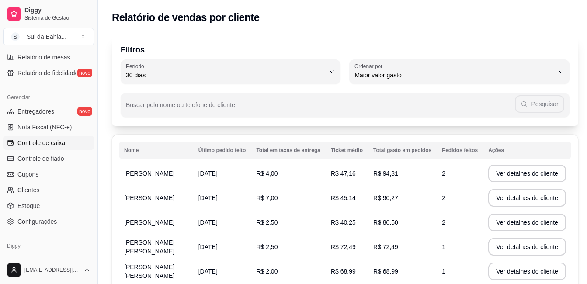
click at [73, 139] on link "Controle de caixa" at bounding box center [48, 143] width 90 height 14
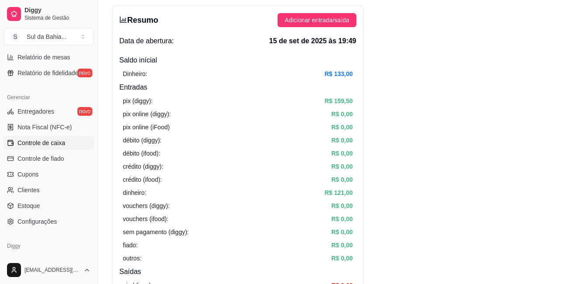
scroll to position [35, 0]
